Goal: Navigation & Orientation: Understand site structure

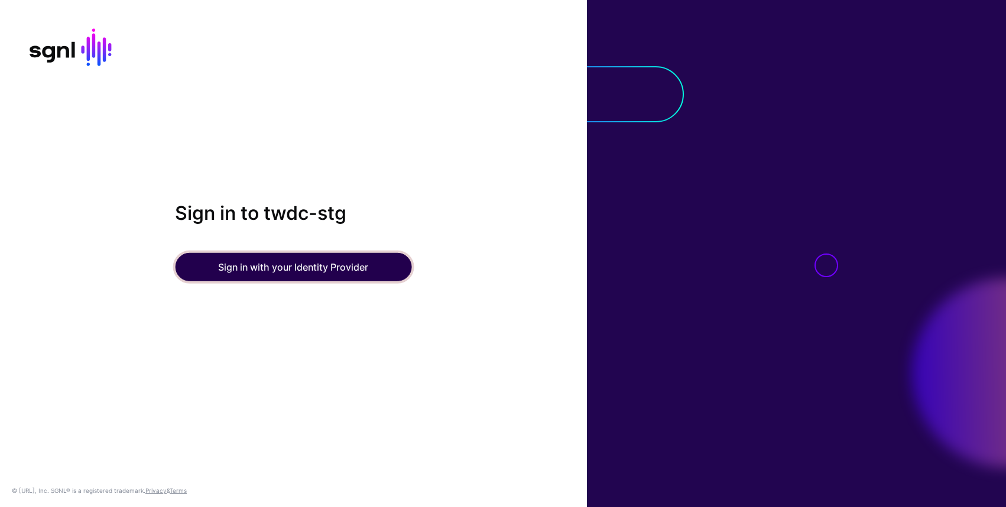
click at [327, 269] on button "Sign in with your Identity Provider" at bounding box center [293, 267] width 236 height 28
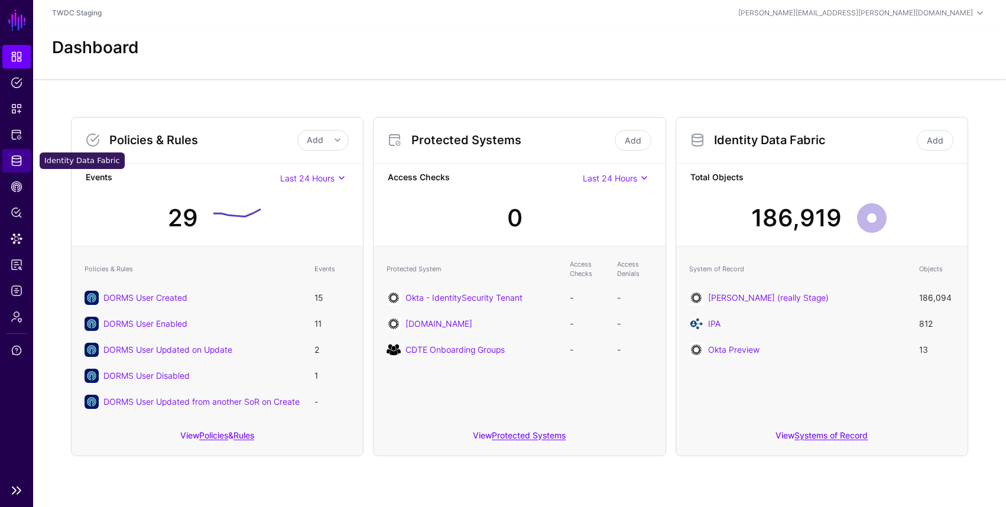
click at [20, 164] on span "Identity Data Fabric" at bounding box center [17, 161] width 12 height 12
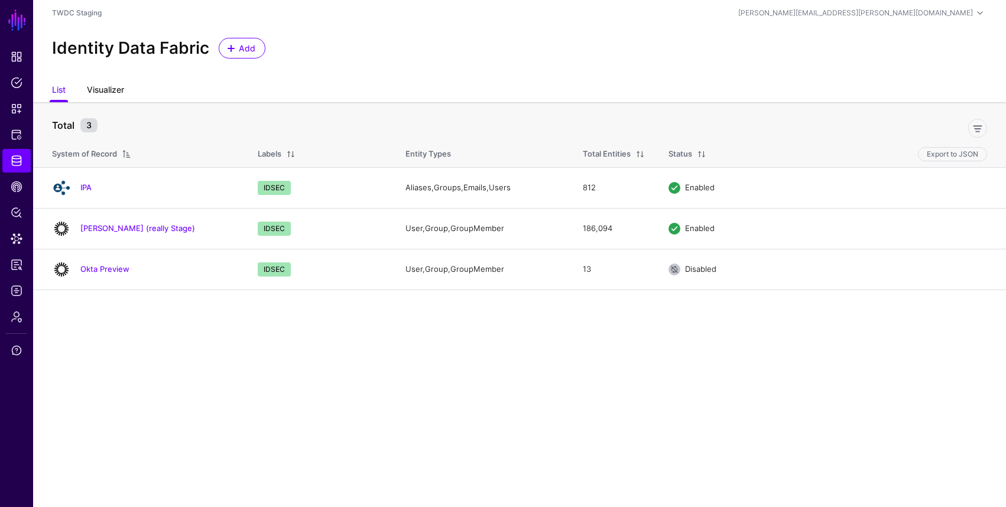
click at [119, 94] on link "Visualizer" at bounding box center [105, 91] width 37 height 22
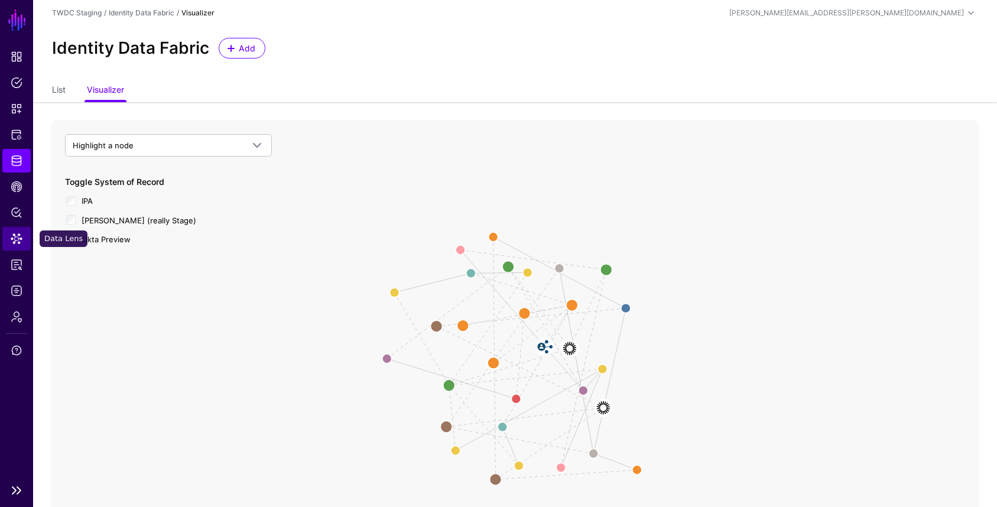
click at [18, 243] on span "Data Lens" at bounding box center [17, 239] width 12 height 12
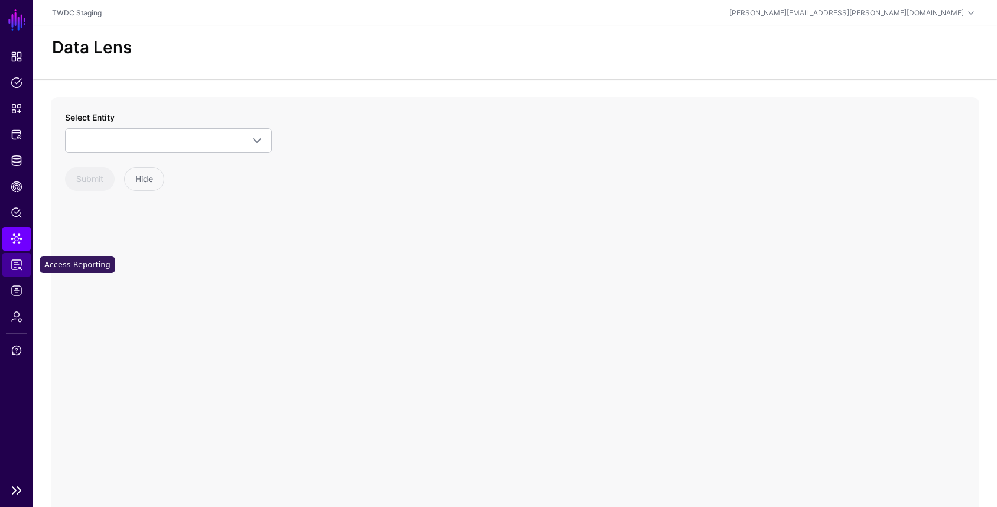
click at [19, 261] on span "Access Reporting" at bounding box center [17, 265] width 12 height 12
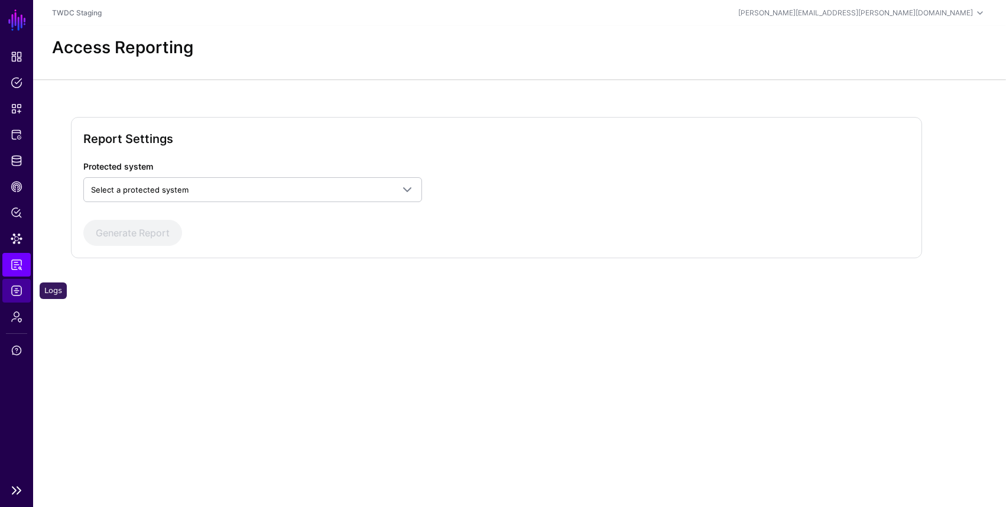
click at [18, 285] on span "Logs" at bounding box center [17, 291] width 12 height 12
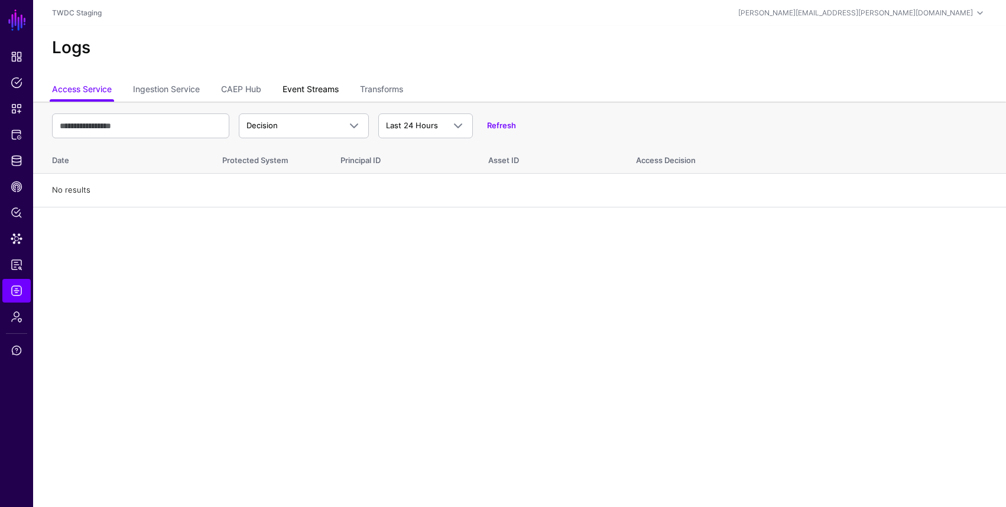
click at [320, 91] on link "Event Streams" at bounding box center [310, 90] width 56 height 22
click at [165, 87] on link "Ingestion Service" at bounding box center [166, 90] width 67 height 22
